Goal: Task Accomplishment & Management: Complete application form

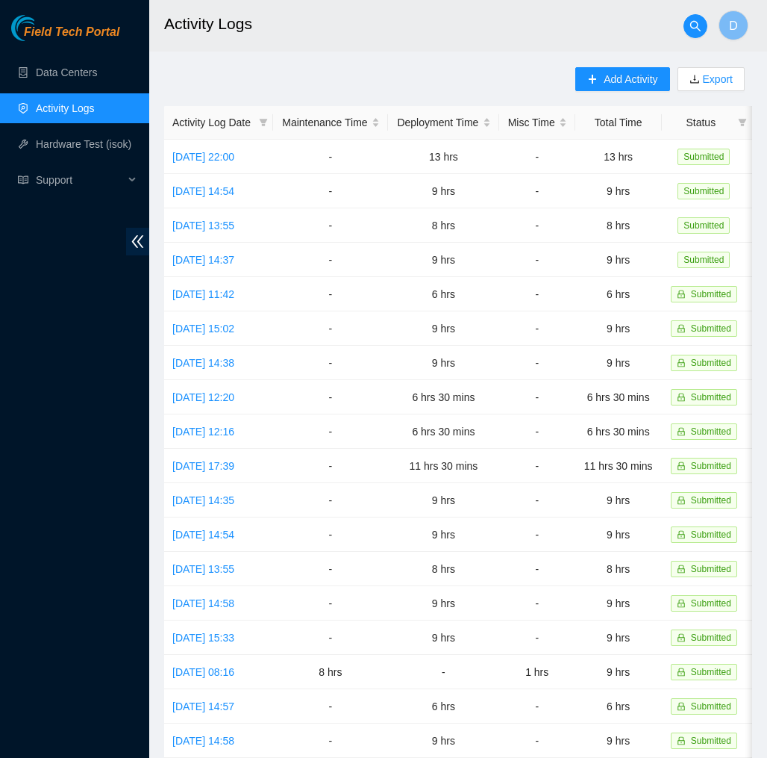
click at [78, 44] on link "Field Tech Portal" at bounding box center [65, 36] width 108 height 19
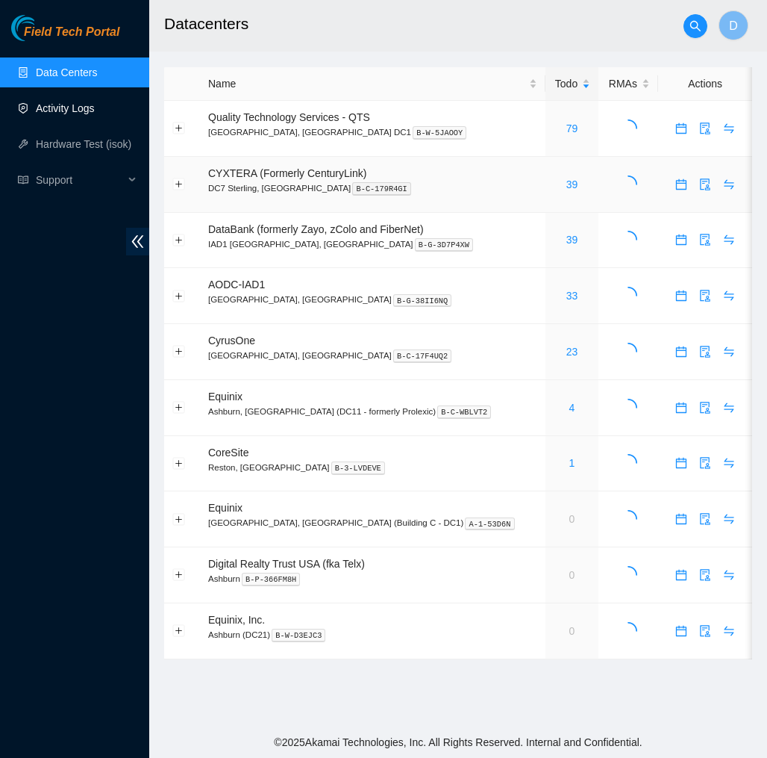
click at [95, 109] on link "Activity Logs" at bounding box center [65, 108] width 59 height 12
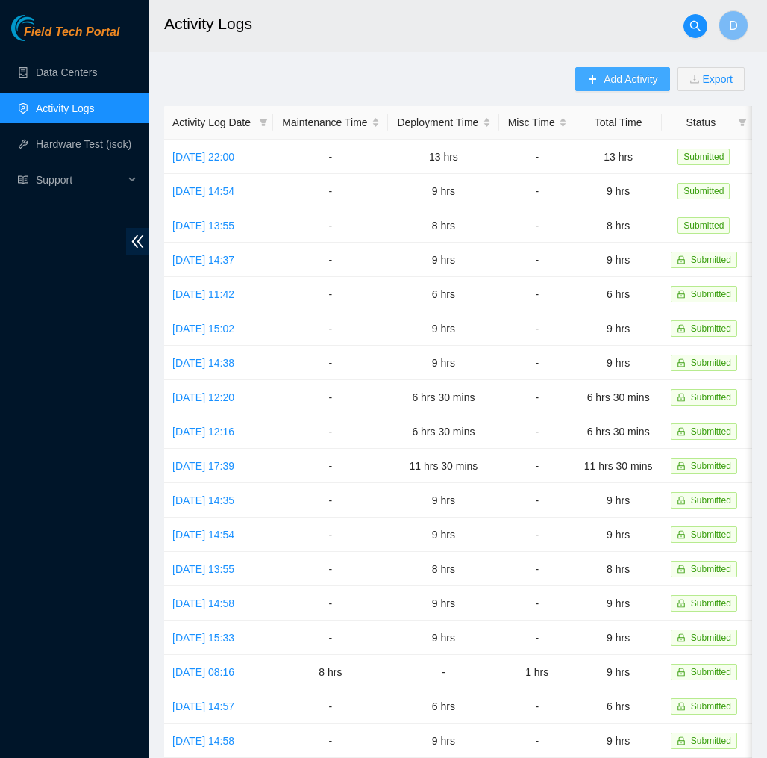
click at [619, 84] on span "Add Activity" at bounding box center [631, 79] width 54 height 16
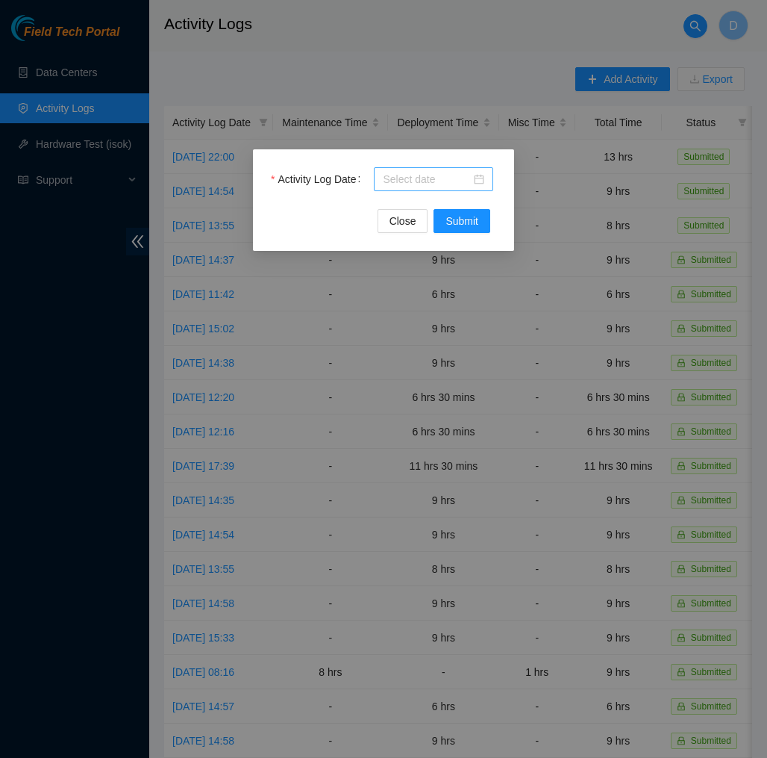
click at [480, 180] on div at bounding box center [434, 179] width 102 height 16
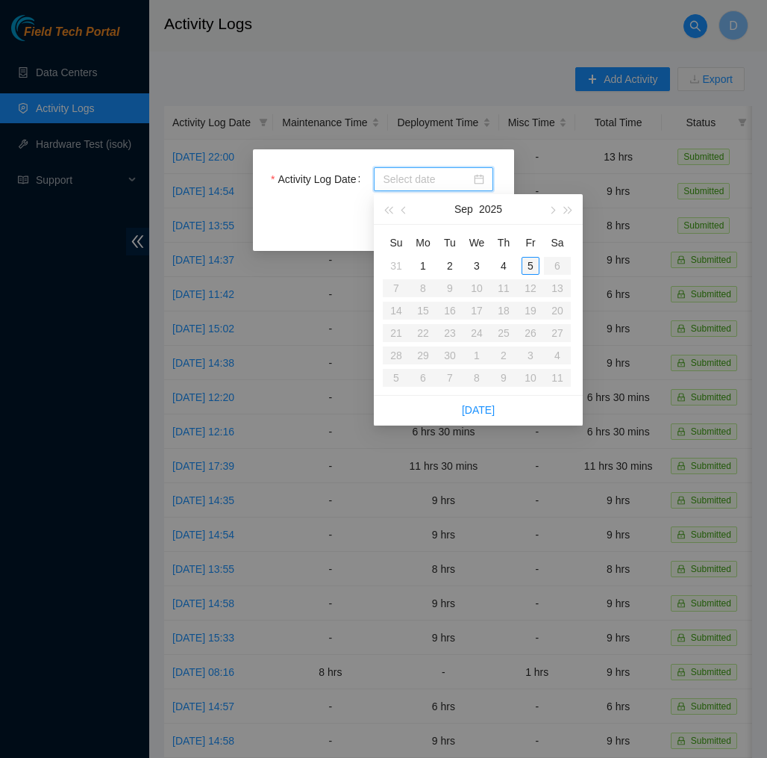
type input "[DATE]"
click at [533, 259] on div "5" at bounding box center [531, 266] width 18 height 18
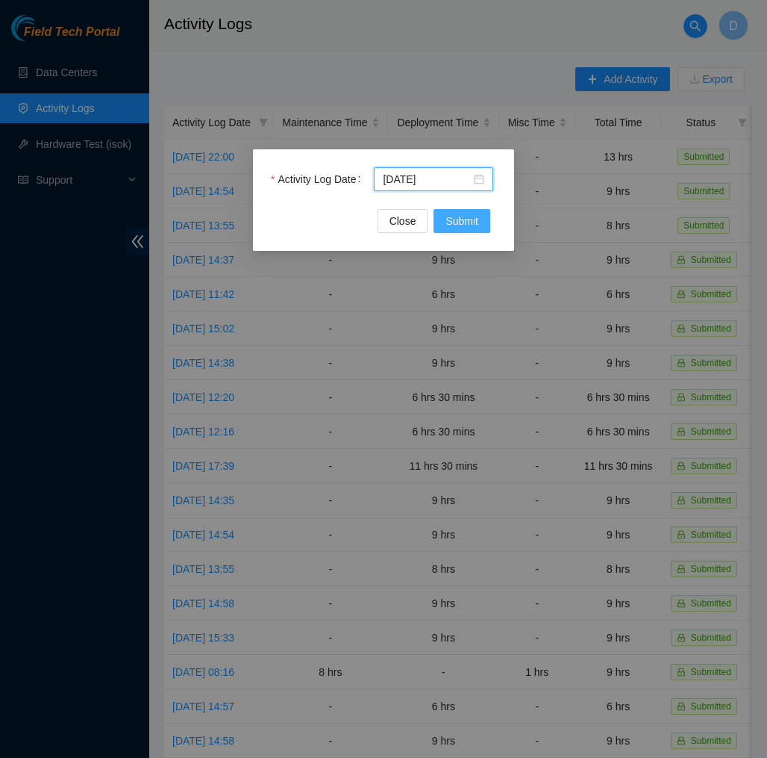
click at [478, 222] on span "Submit" at bounding box center [462, 221] width 33 height 16
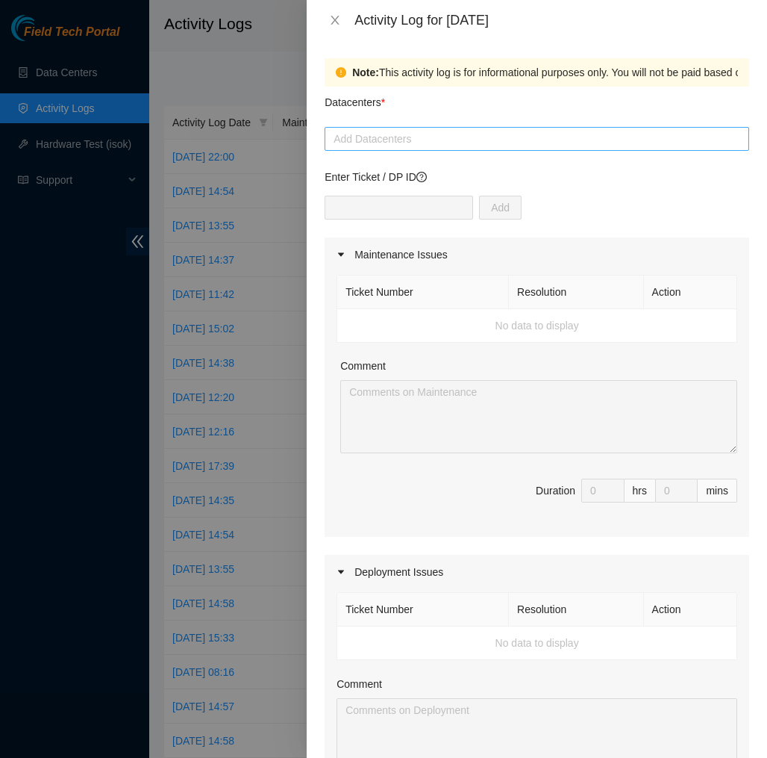
click at [429, 136] on div at bounding box center [536, 139] width 417 height 18
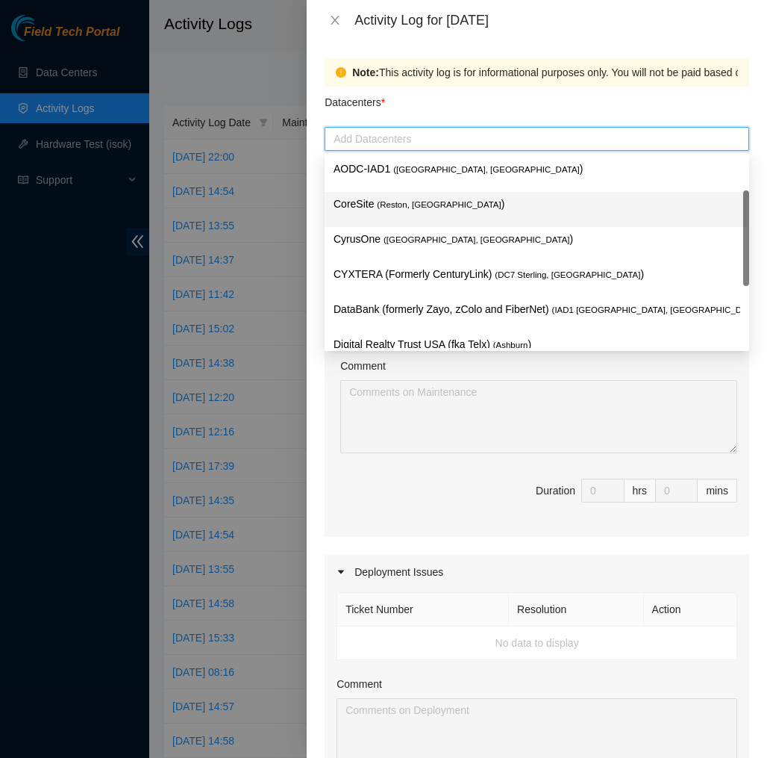
scroll to position [160, 0]
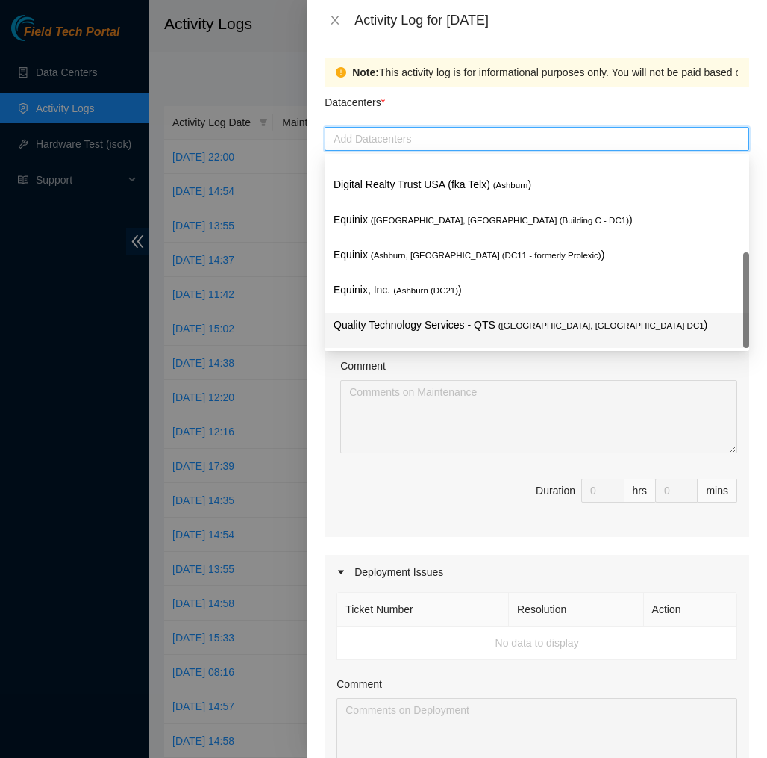
click at [404, 319] on p "Quality Technology Services - QTS ( [GEOGRAPHIC_DATA], [GEOGRAPHIC_DATA] DC1 )" at bounding box center [537, 325] width 407 height 17
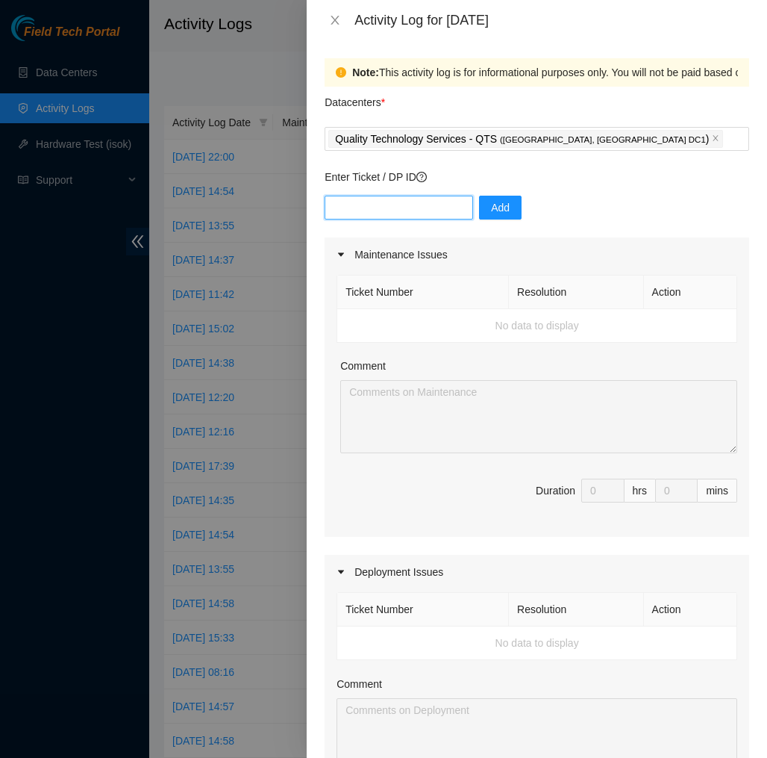
click at [440, 209] on input "text" at bounding box center [399, 208] width 149 height 24
type input "dp83139"
click at [502, 208] on span "Add" at bounding box center [500, 207] width 19 height 16
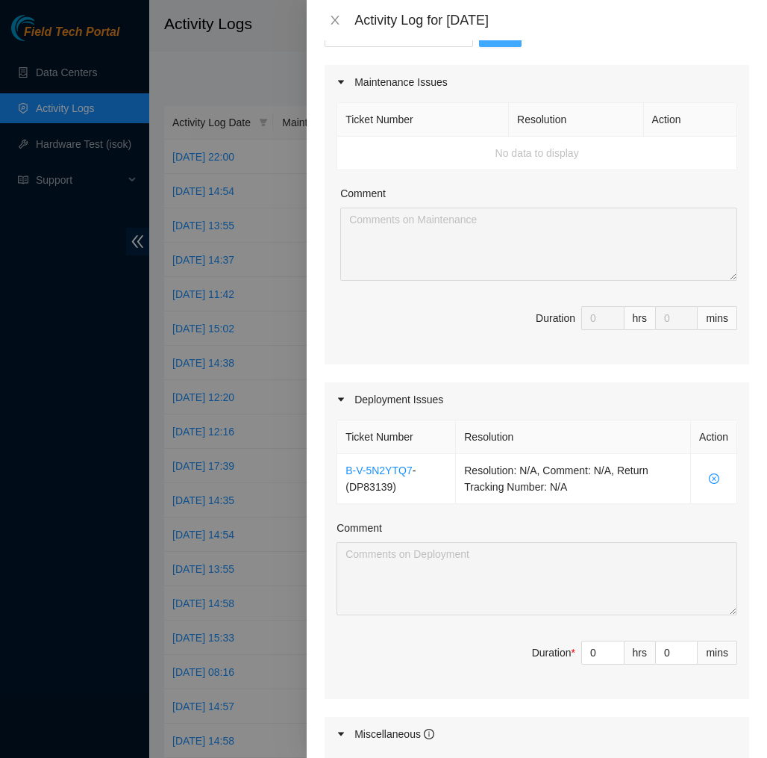
scroll to position [184, 0]
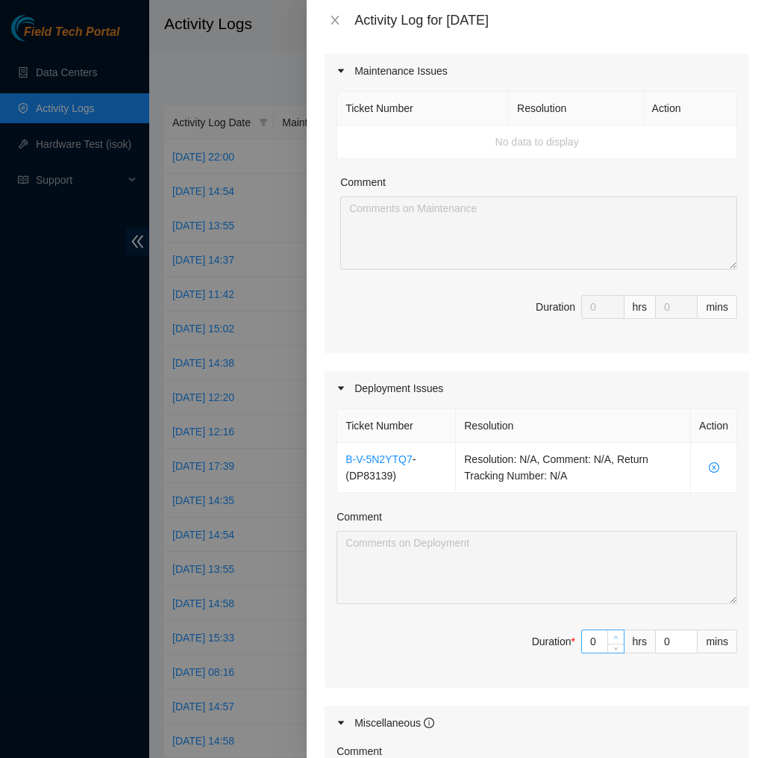
type input "1"
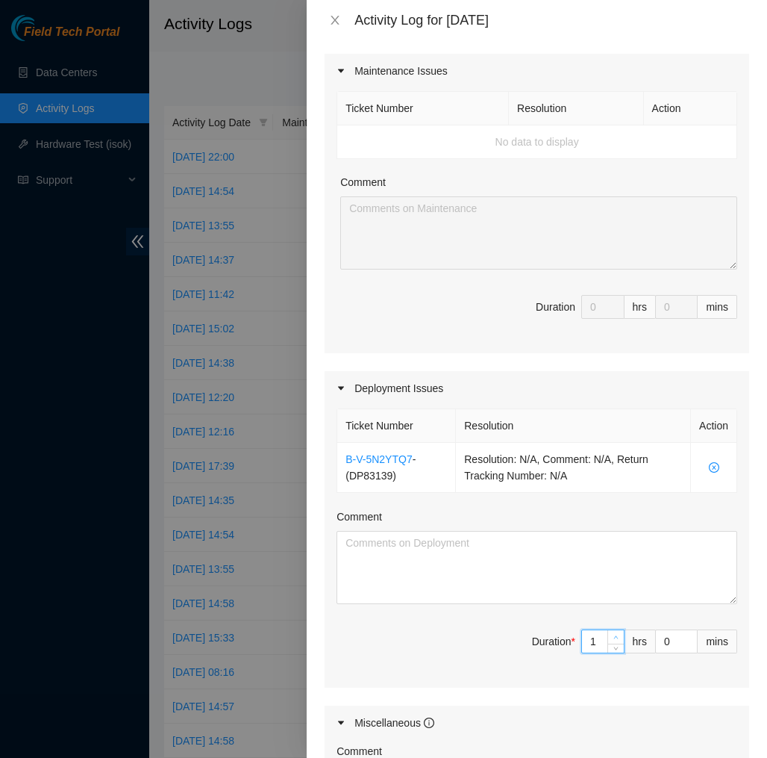
click at [617, 638] on icon "up" at bounding box center [616, 637] width 4 height 3
type input "2"
click at [617, 638] on icon "up" at bounding box center [616, 637] width 4 height 3
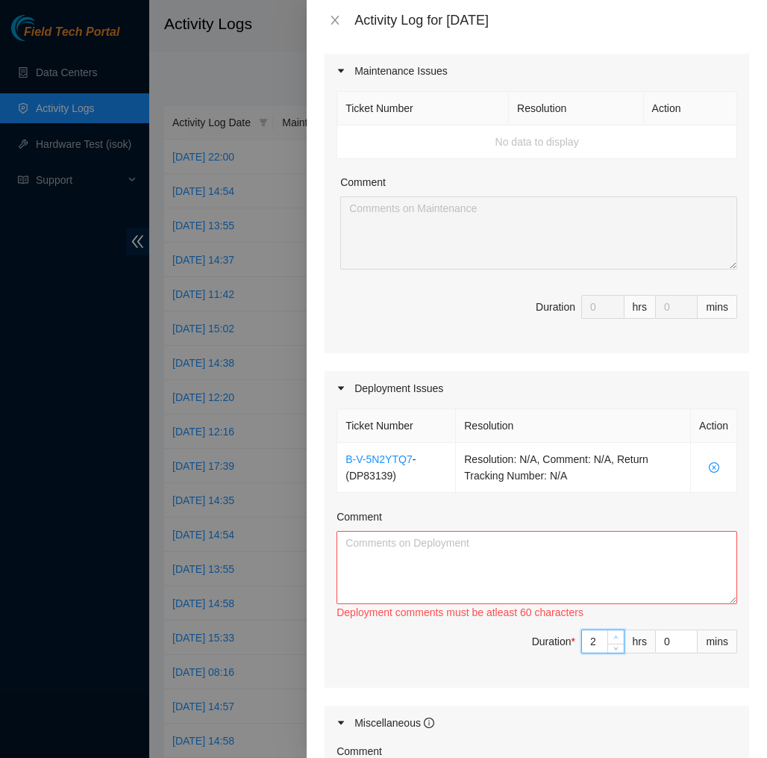
type input "3"
click at [617, 638] on icon "up" at bounding box center [616, 637] width 4 height 3
type input "4"
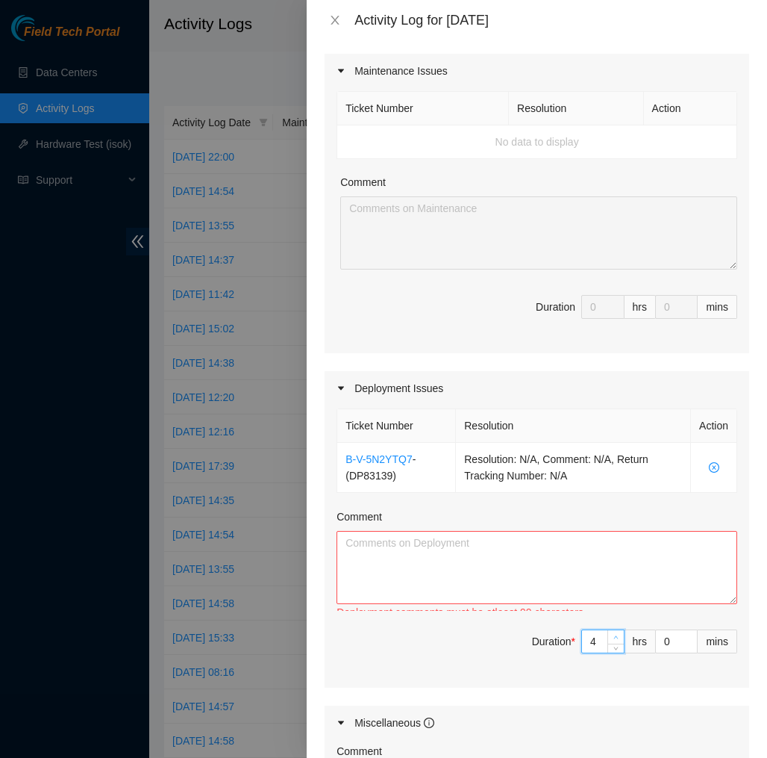
click at [617, 638] on icon "up" at bounding box center [616, 637] width 4 height 3
type input "5"
click at [617, 638] on icon "up" at bounding box center [616, 637] width 4 height 3
type input "6"
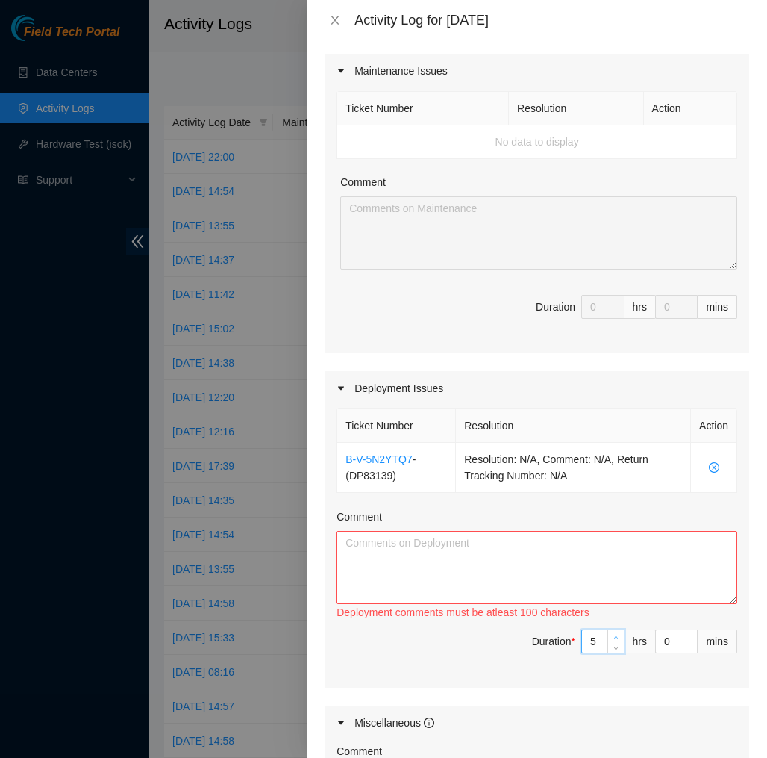
type input "6"
click at [617, 638] on icon "up" at bounding box center [616, 637] width 4 height 3
type input "7"
click at [617, 638] on icon "up" at bounding box center [616, 637] width 4 height 3
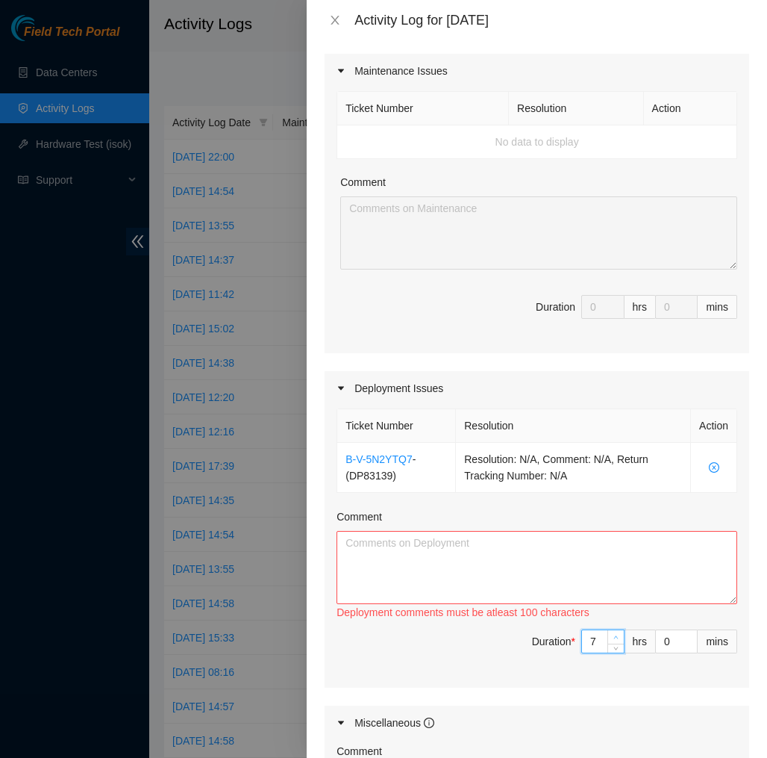
type input "8"
click at [617, 638] on icon "up" at bounding box center [616, 637] width 4 height 3
type input "9"
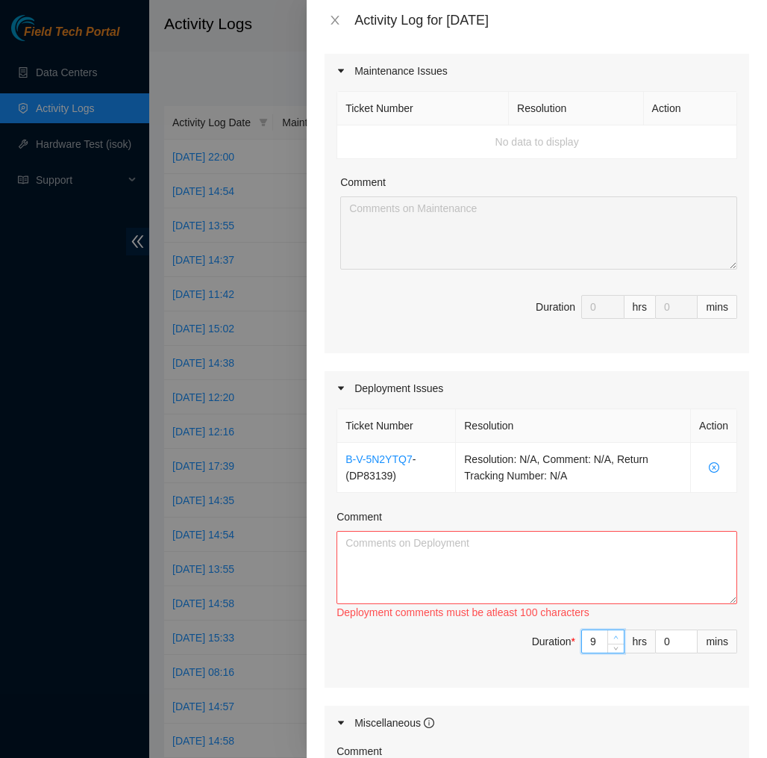
click at [617, 638] on icon "up" at bounding box center [616, 637] width 4 height 3
click at [639, 561] on textarea "Comment" at bounding box center [537, 567] width 401 height 73
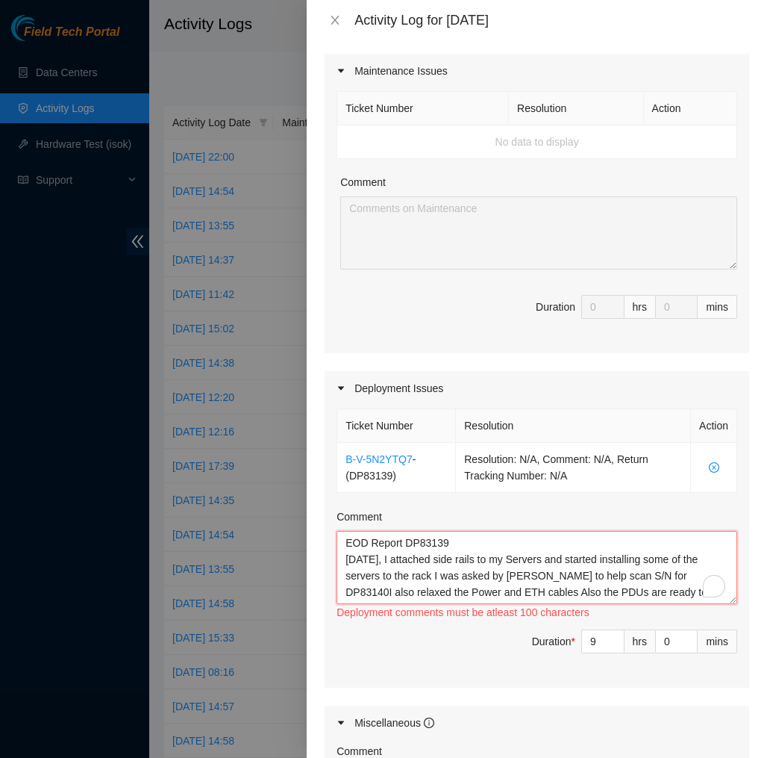
click at [608, 567] on textarea "EOD Report DP83139 [DATE], I attached side rails to my Servers and started inst…" at bounding box center [537, 567] width 401 height 73
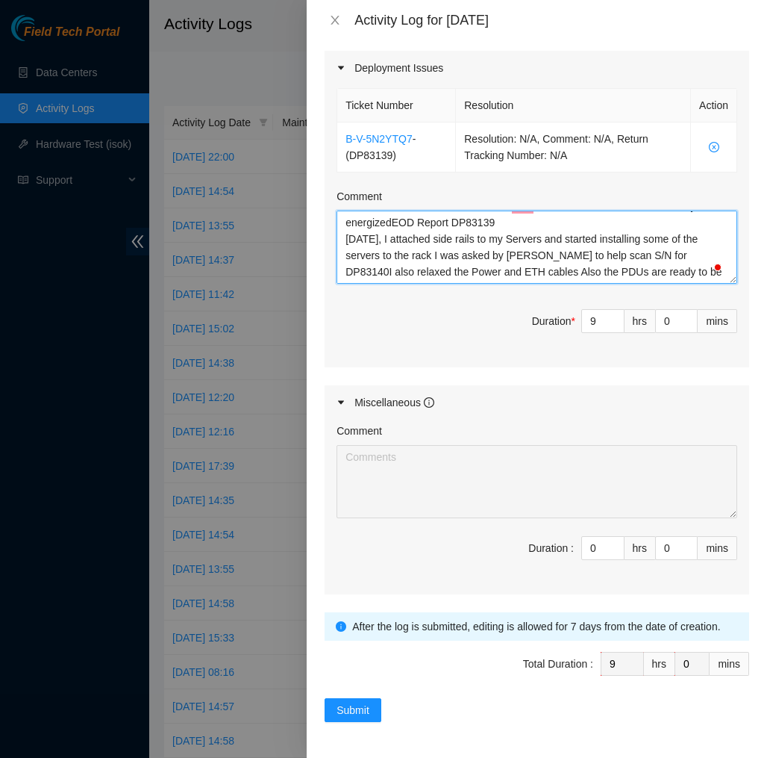
scroll to position [504, 0]
type textarea "EOD Report DP83139 [DATE], I attached side rails to my Servers and started inst…"
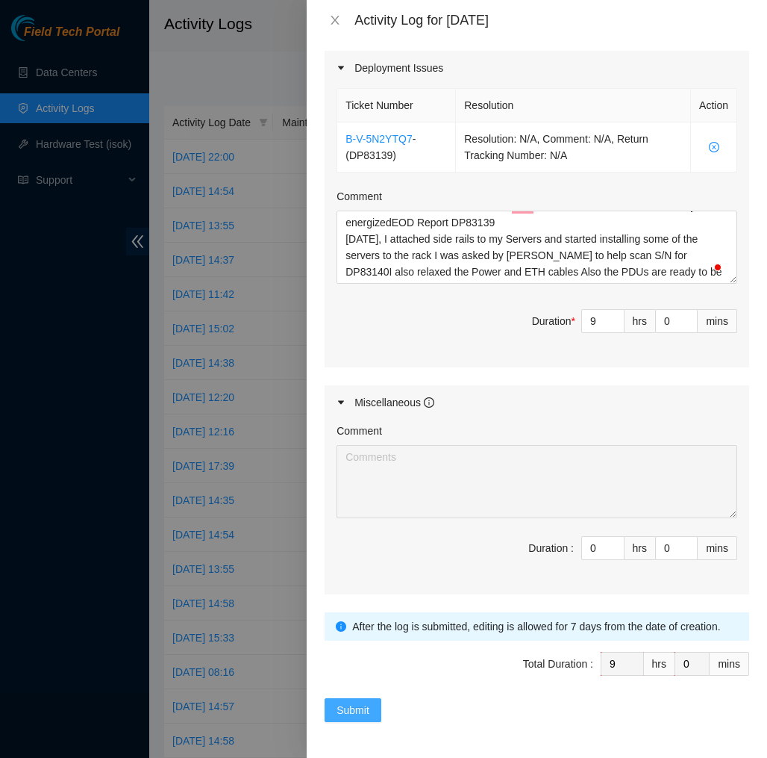
click at [355, 714] on span "Submit" at bounding box center [353, 710] width 33 height 16
